Goal: Task Accomplishment & Management: Use online tool/utility

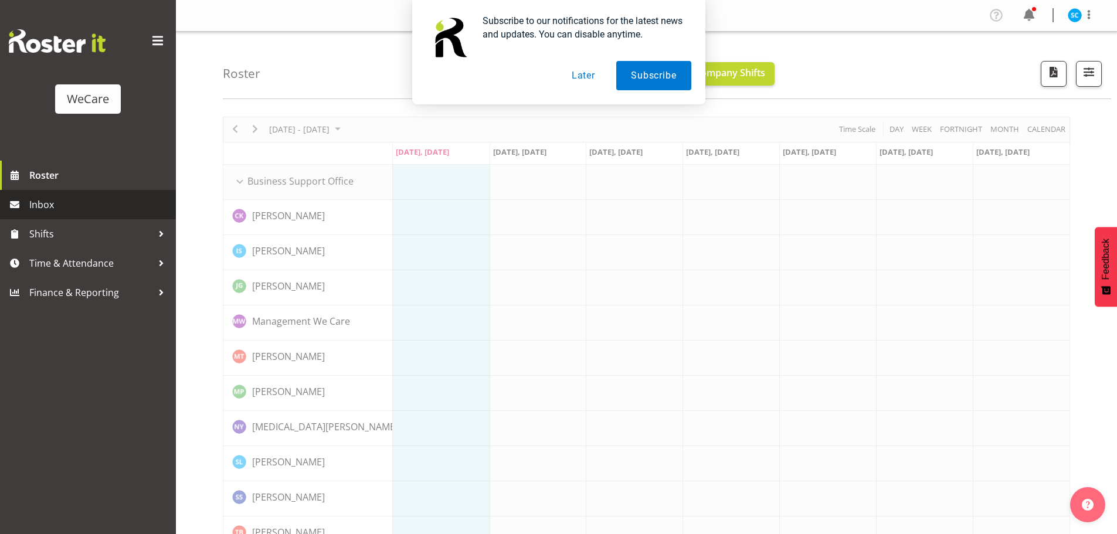
click at [58, 204] on span "Inbox" at bounding box center [99, 205] width 141 height 18
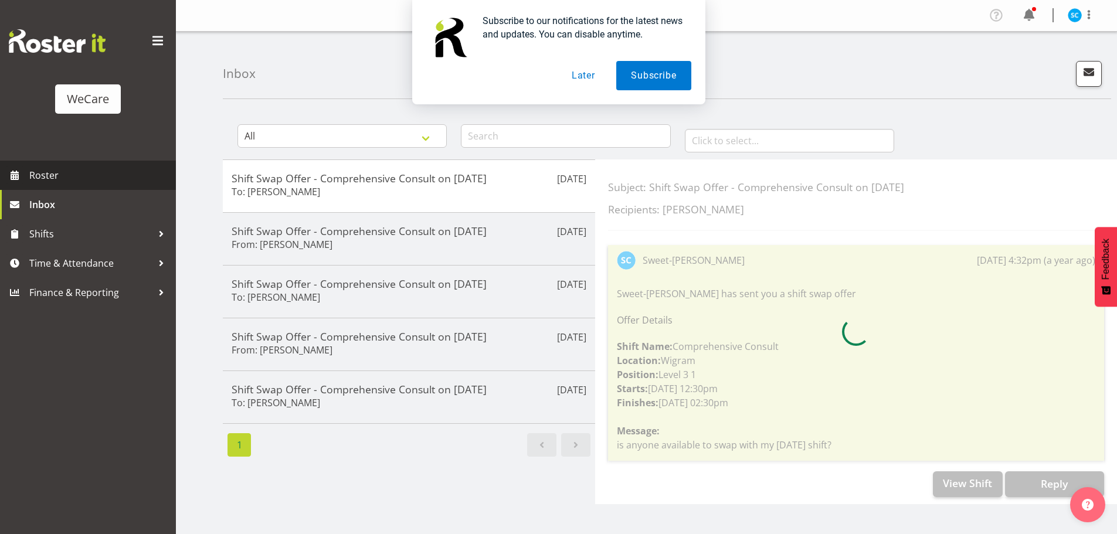
click at [84, 182] on span "Roster" at bounding box center [99, 175] width 141 height 18
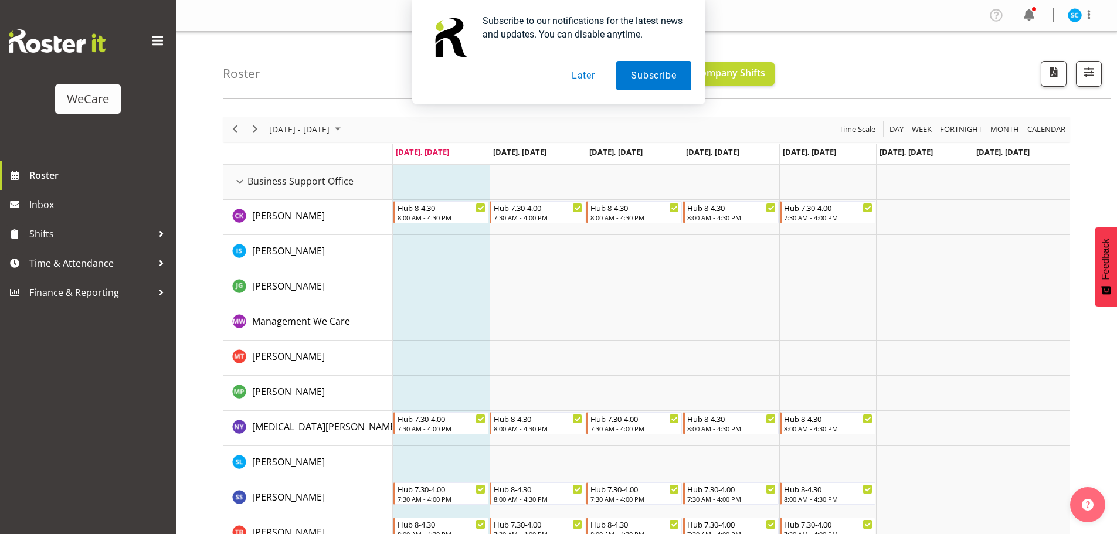
click at [595, 73] on button "Later" at bounding box center [583, 75] width 53 height 29
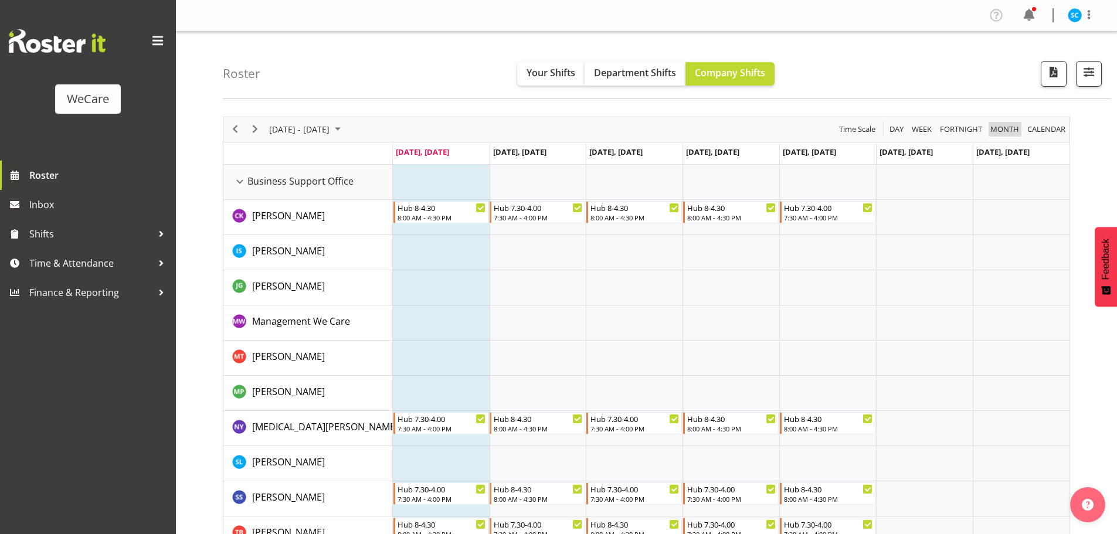
click at [1008, 129] on span "Month" at bounding box center [1004, 129] width 31 height 15
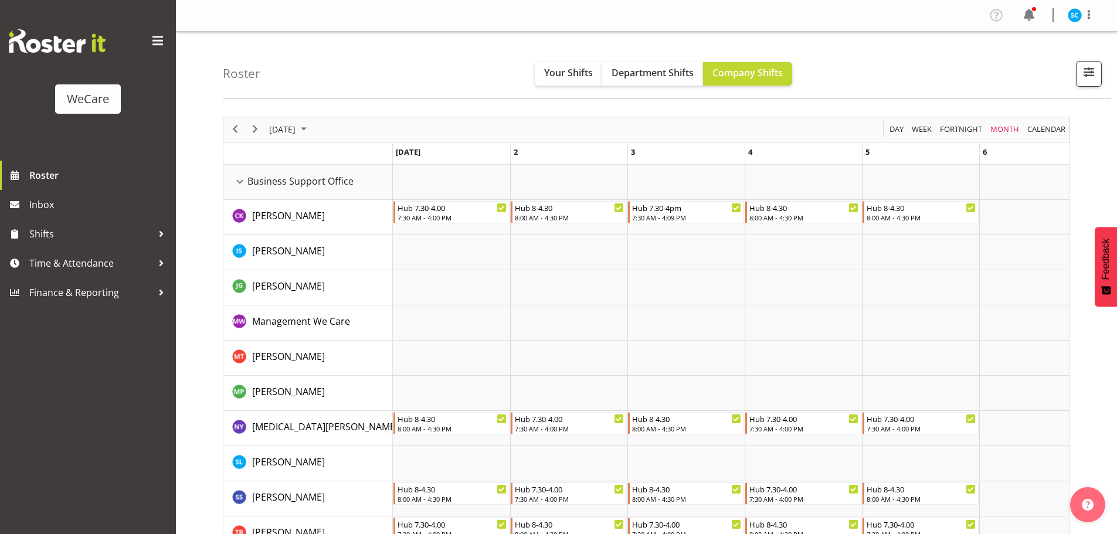
click at [1019, 155] on td "6" at bounding box center [1037, 154] width 117 height 21
click at [311, 127] on span "September 2025" at bounding box center [304, 129] width 14 height 15
click at [318, 260] on span "Oct" at bounding box center [321, 261] width 26 height 26
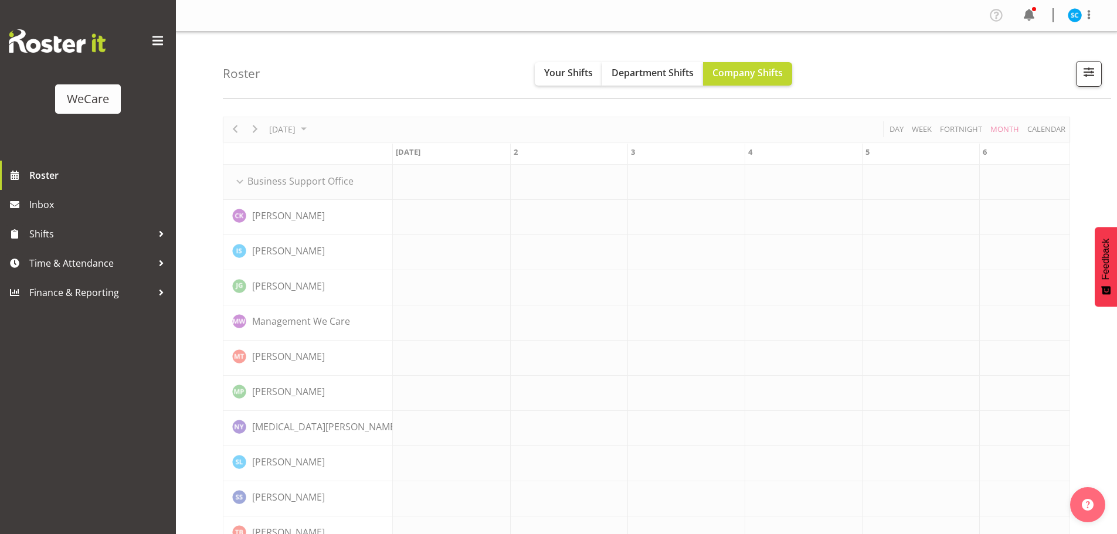
scroll to position [0, 2958]
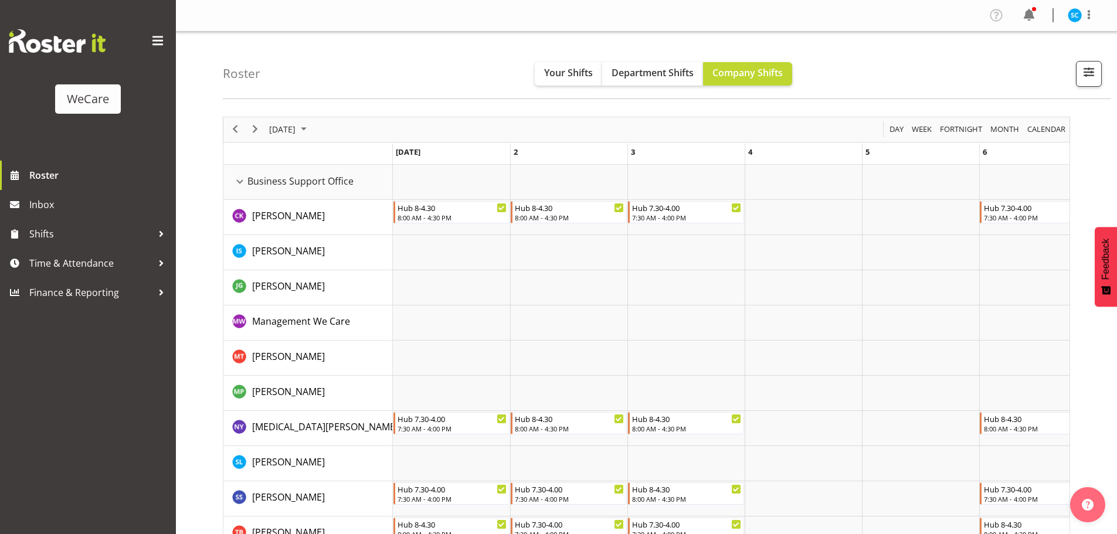
scroll to position [0, 2958]
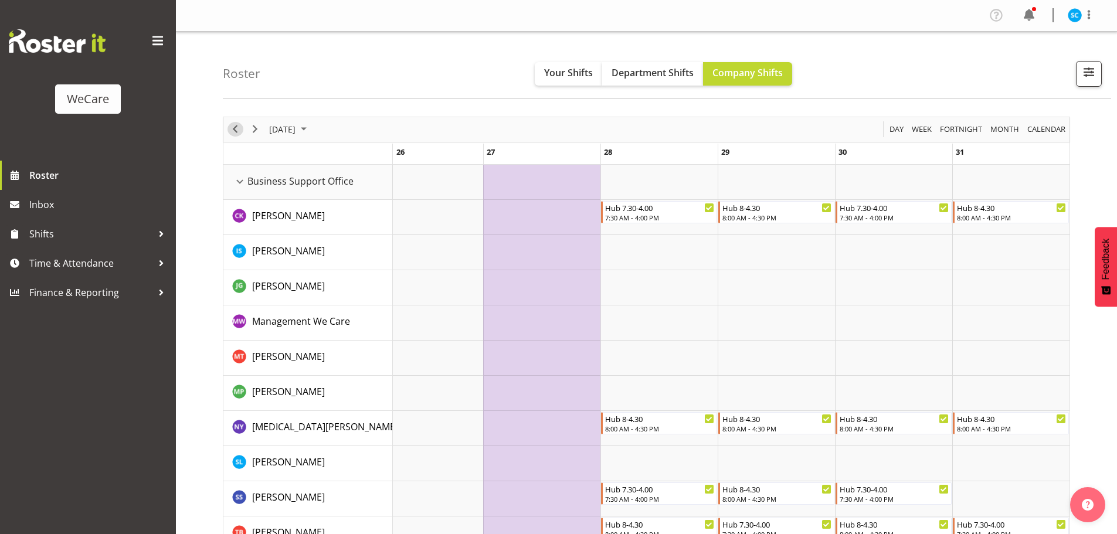
click at [238, 128] on span "Previous" at bounding box center [235, 129] width 14 height 15
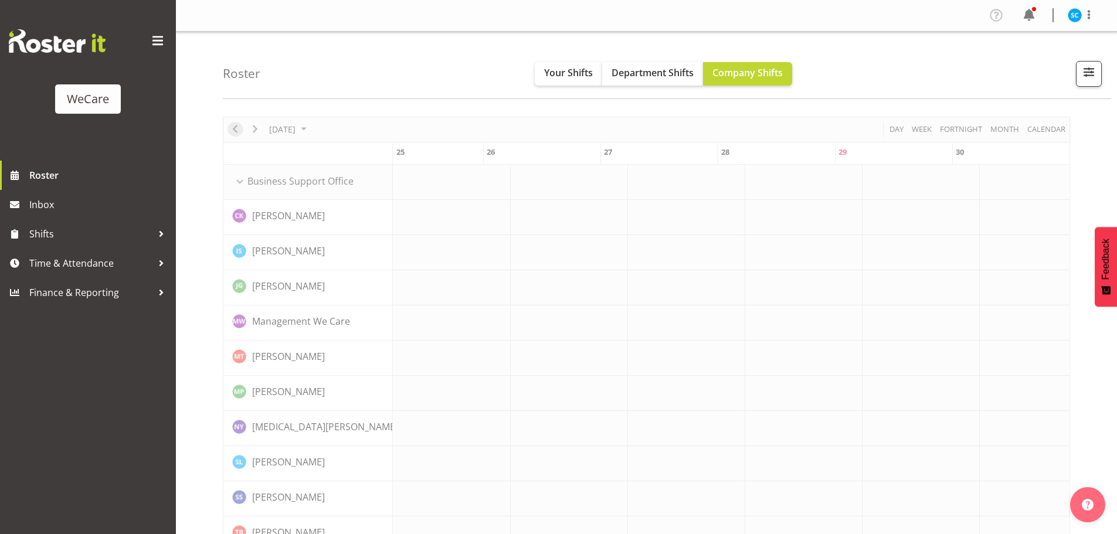
scroll to position [0, 2840]
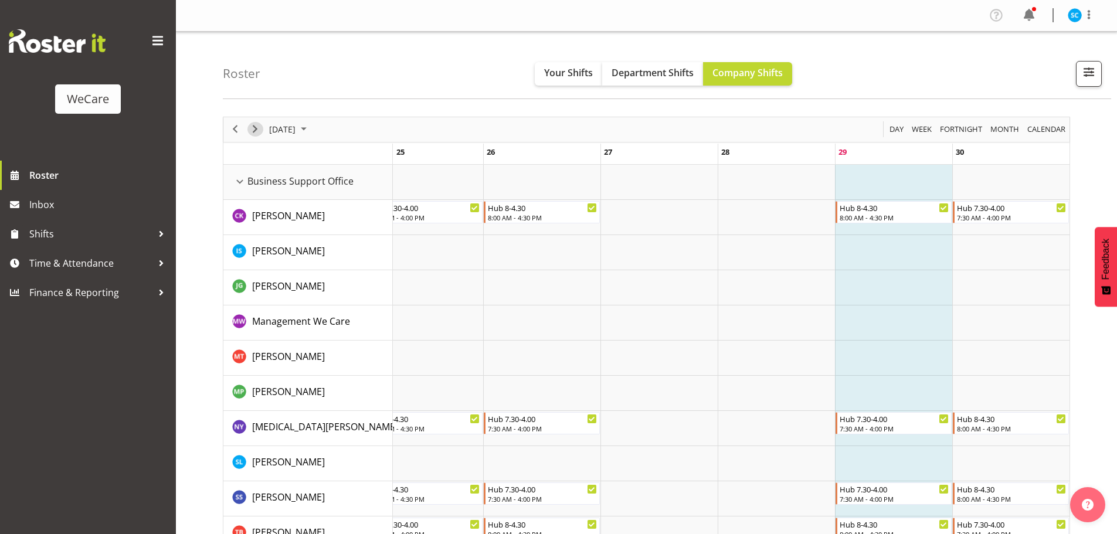
click at [253, 127] on span "Next" at bounding box center [255, 129] width 14 height 15
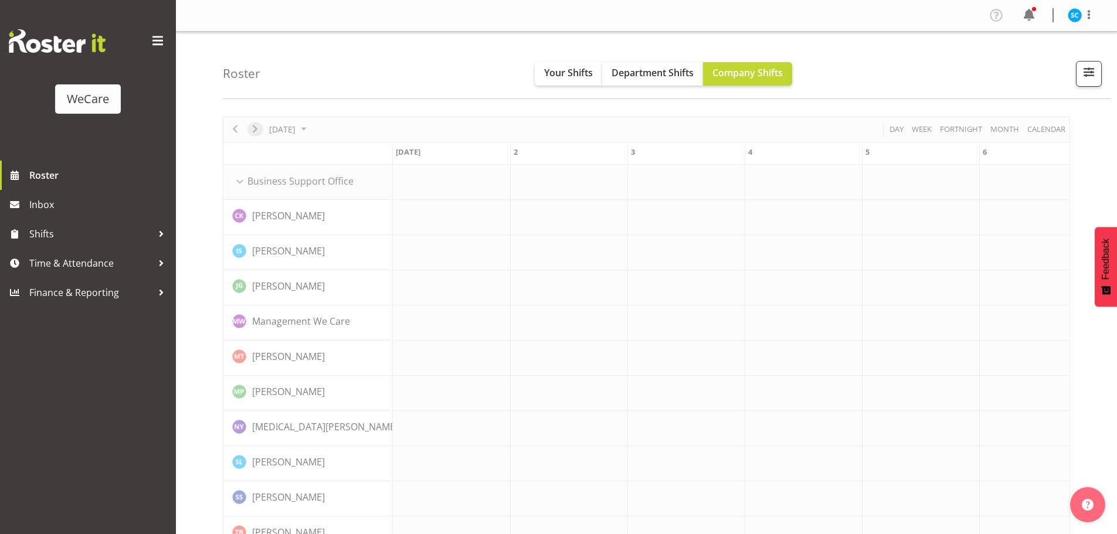
scroll to position [0, 2958]
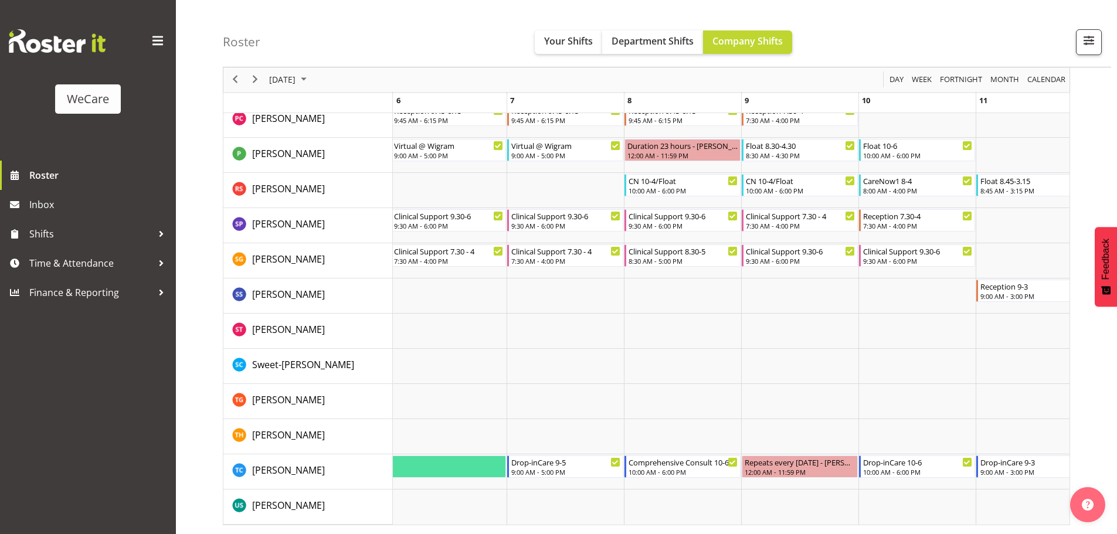
scroll to position [0, 512]
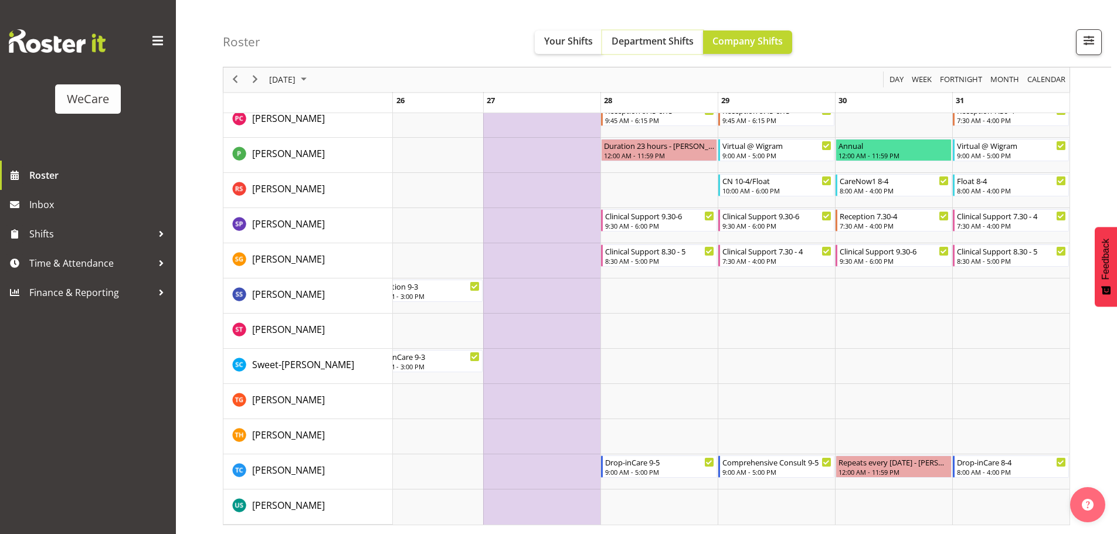
click at [665, 40] on span "Department Shifts" at bounding box center [652, 41] width 82 height 13
